Goal: Information Seeking & Learning: Learn about a topic

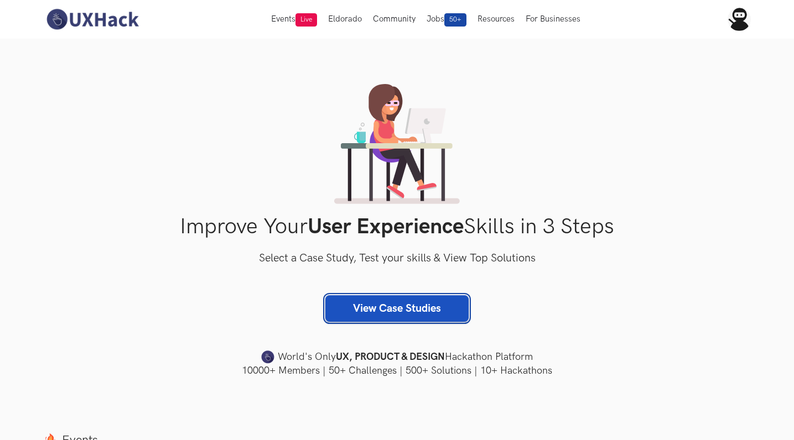
click at [395, 310] on link "View Case Studies" at bounding box center [396, 308] width 143 height 27
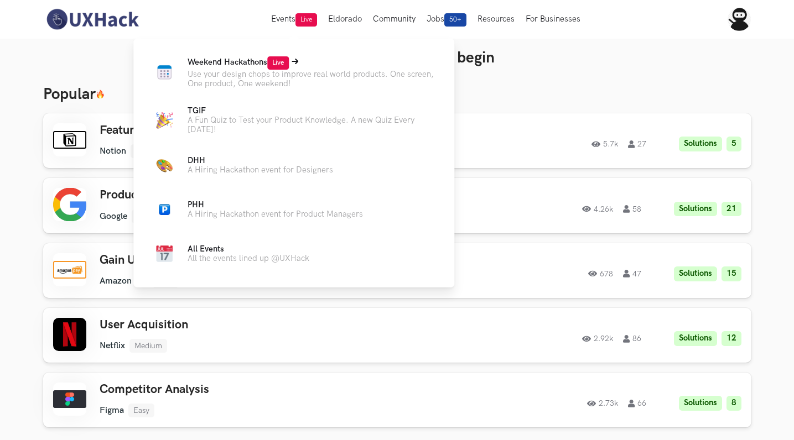
click at [224, 66] on span "Weekend Hackathons Live" at bounding box center [238, 62] width 101 height 9
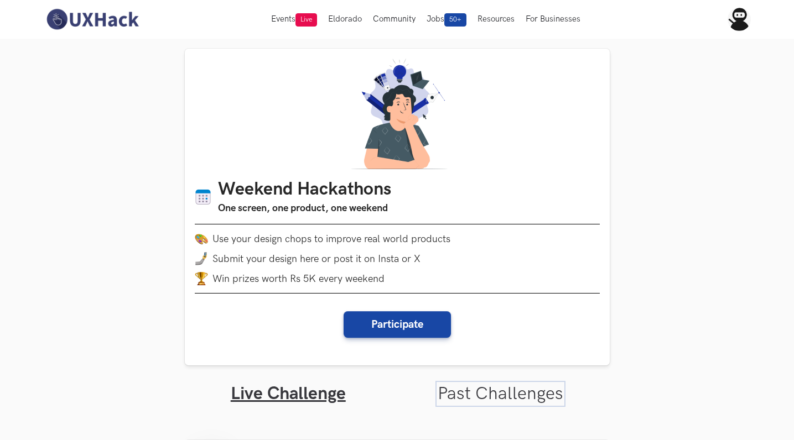
click at [468, 384] on link "Past Challenges" at bounding box center [501, 394] width 126 height 22
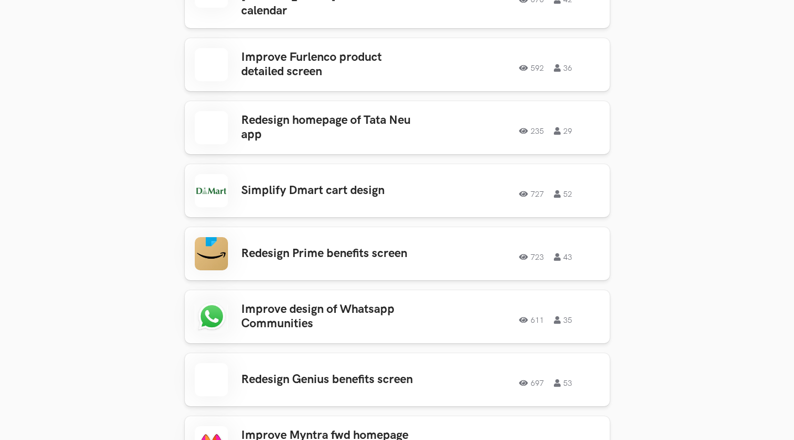
scroll to position [831, 0]
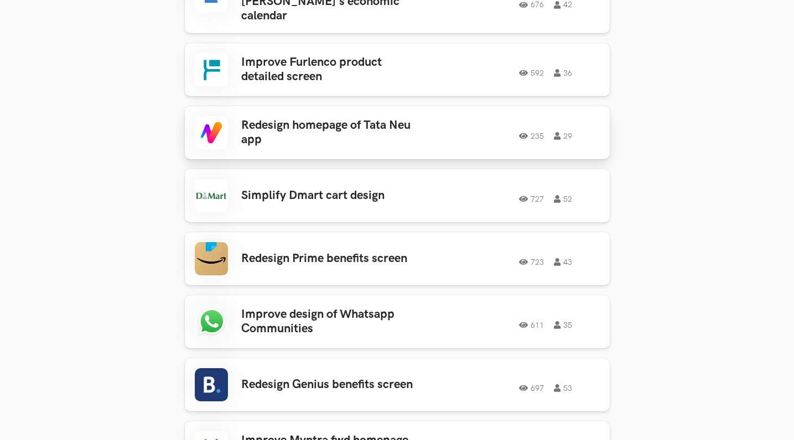
click at [330, 118] on h3 "Redesign homepage of Tata Neu app" at bounding box center [327, 132] width 173 height 29
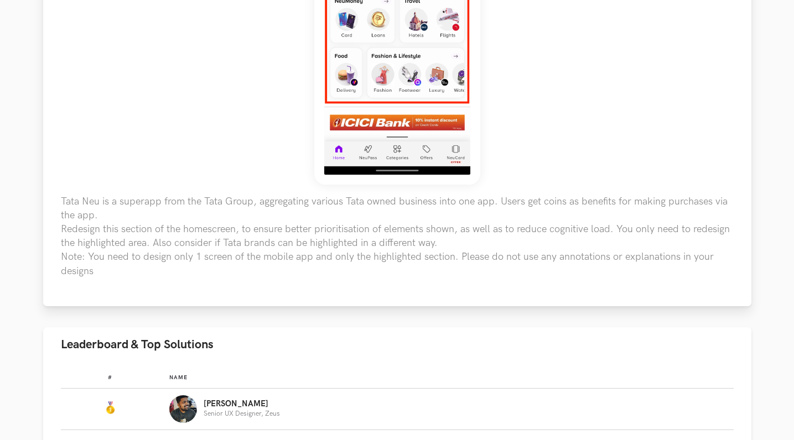
scroll to position [367, 0]
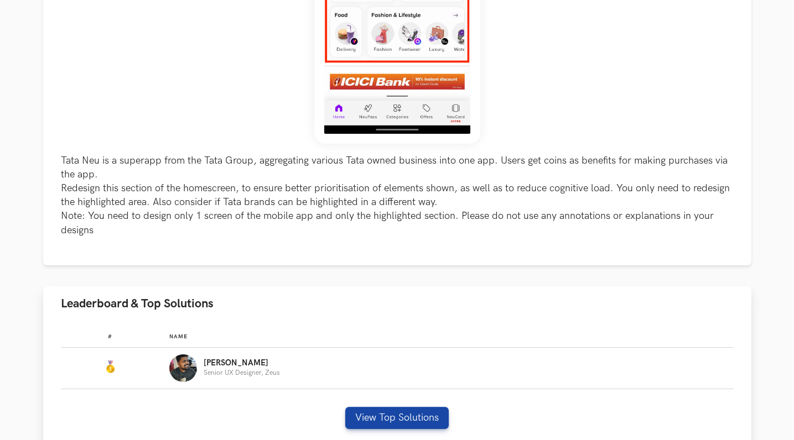
click at [343, 414] on div "# Name #: Name: [PERSON_NAME] Senior UX Designer, Zeus View Top Solutions" at bounding box center [397, 384] width 708 height 126
click at [377, 408] on button "View Top Solutions" at bounding box center [396, 418] width 103 height 22
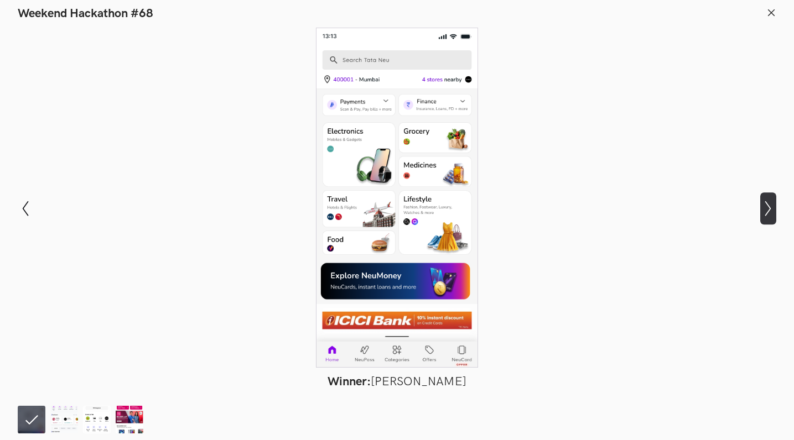
click at [773, 214] on icon "Show next slide" at bounding box center [768, 209] width 16 height 16
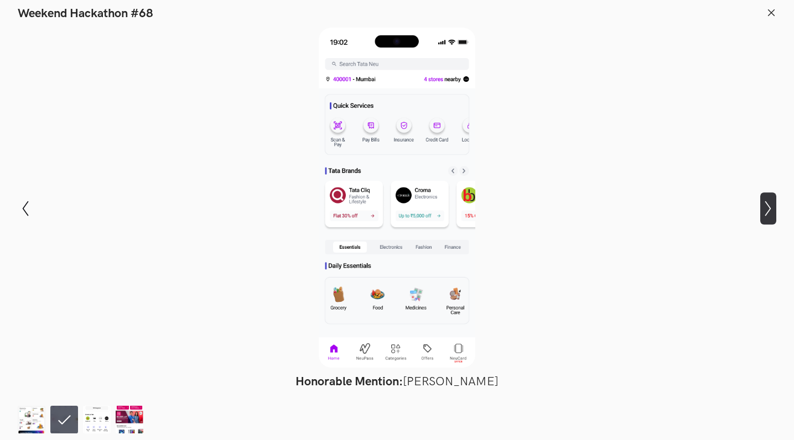
click at [773, 214] on icon "Show next slide" at bounding box center [768, 209] width 16 height 16
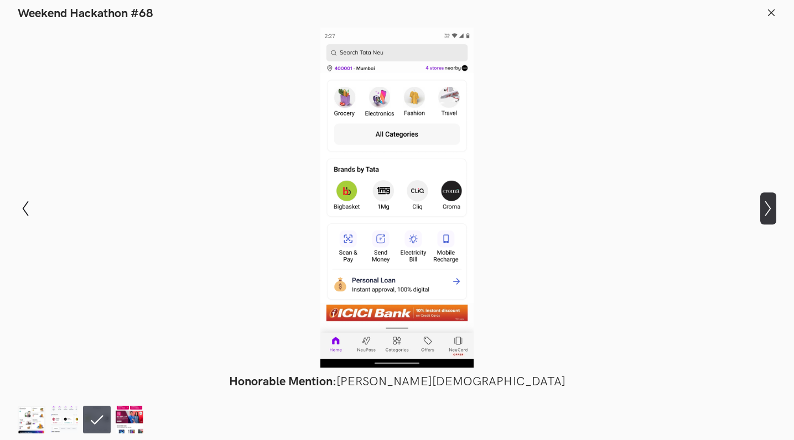
click at [773, 214] on icon "Show next slide" at bounding box center [768, 209] width 16 height 16
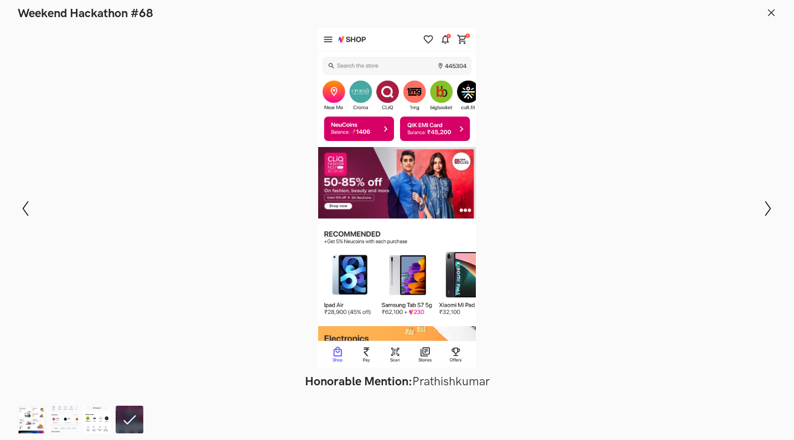
scroll to position [234, 0]
